Goal: Task Accomplishment & Management: Use online tool/utility

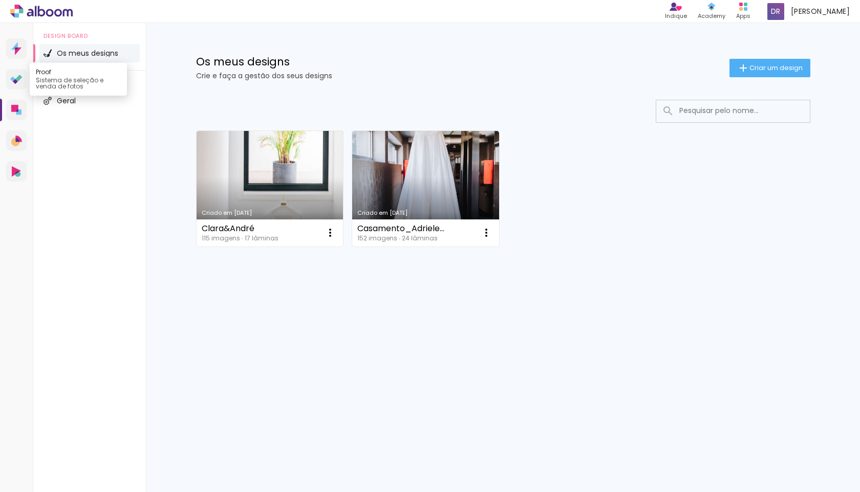
click at [19, 85] on link "Proof Sistema de seleção e venda de fotos" at bounding box center [16, 79] width 20 height 20
